Goal: Find contact information: Find contact information

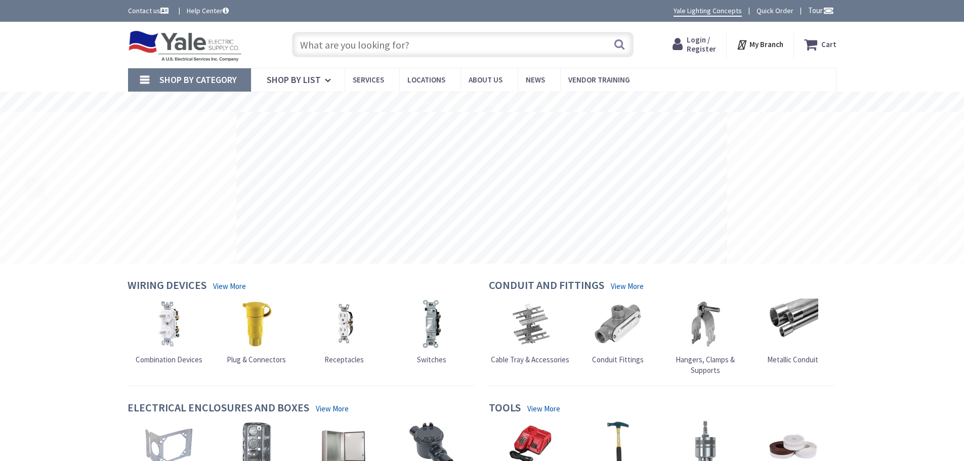
drag, startPoint x: 0, startPoint y: 0, endPoint x: 769, endPoint y: 47, distance: 770.4
click at [769, 47] on strong "My Branch" at bounding box center [766, 44] width 34 height 10
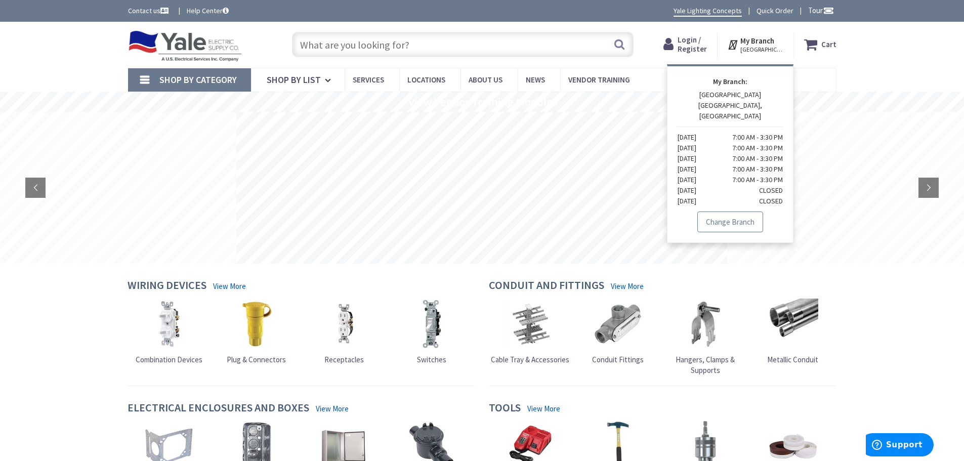
click at [723, 211] on link "Change Branch" at bounding box center [730, 221] width 66 height 21
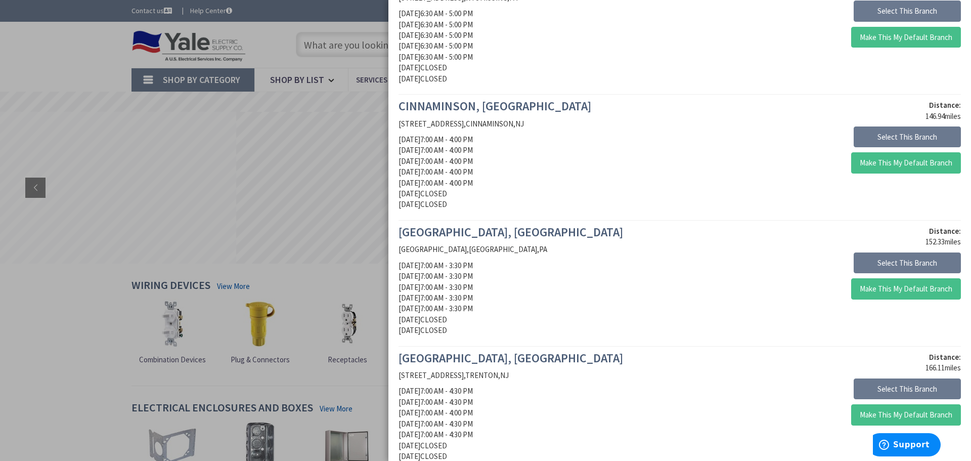
scroll to position [1012, 0]
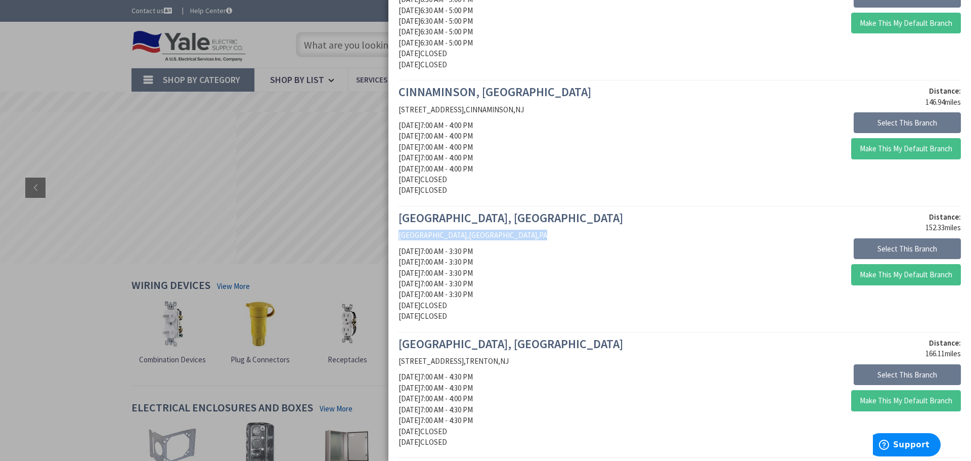
drag, startPoint x: 527, startPoint y: 236, endPoint x: 388, endPoint y: 231, distance: 138.7
click at [408, 236] on span "[GEOGRAPHIC_DATA]" at bounding box center [433, 235] width 68 height 10
drag, startPoint x: 400, startPoint y: 235, endPoint x: 528, endPoint y: 233, distance: 128.0
click at [528, 233] on p "[GEOGRAPHIC_DATA] , [GEOGRAPHIC_DATA] , [GEOGRAPHIC_DATA]" at bounding box center [536, 235] width 274 height 11
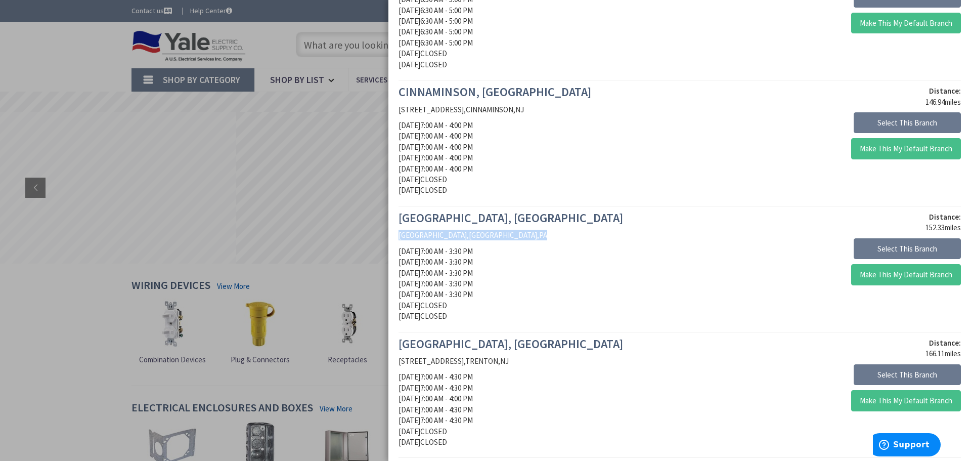
copy p "[GEOGRAPHIC_DATA] , [GEOGRAPHIC_DATA] , [GEOGRAPHIC_DATA]"
